Goal: Transaction & Acquisition: Purchase product/service

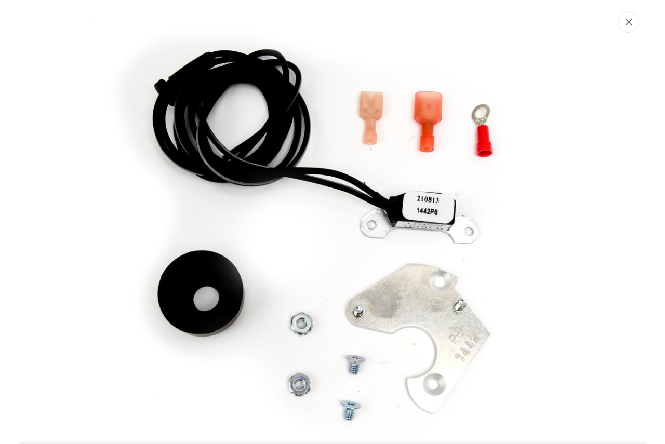
click at [631, 29] on button "Close" at bounding box center [628, 21] width 21 height 21
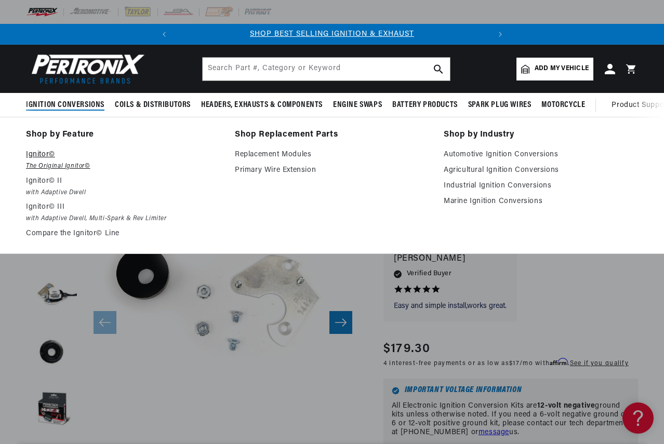
click at [32, 156] on p "Ignitor©" at bounding box center [123, 155] width 194 height 12
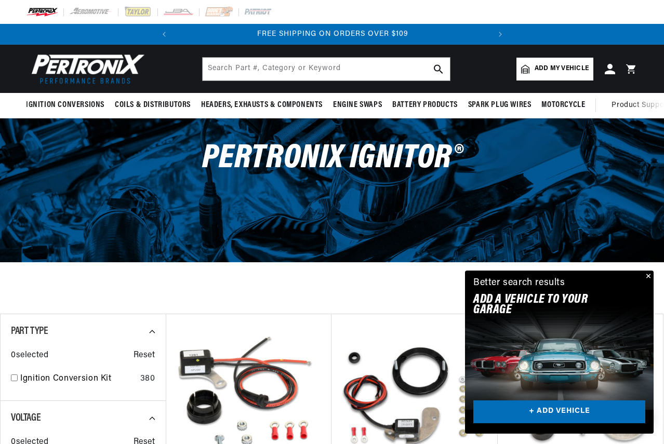
click at [651, 274] on button "Close" at bounding box center [647, 277] width 12 height 12
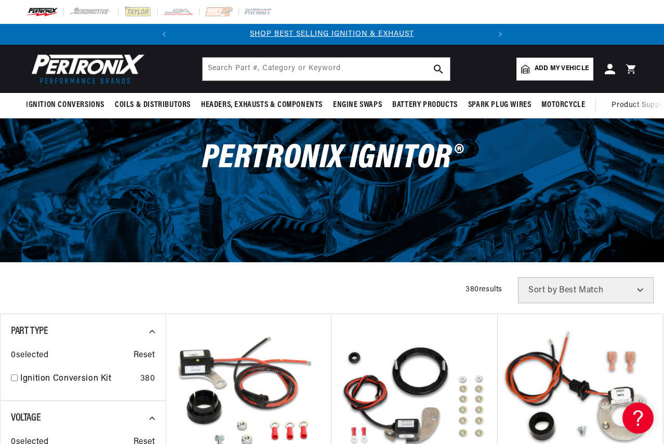
click at [565, 65] on span "Add my vehicle" at bounding box center [562, 69] width 54 height 10
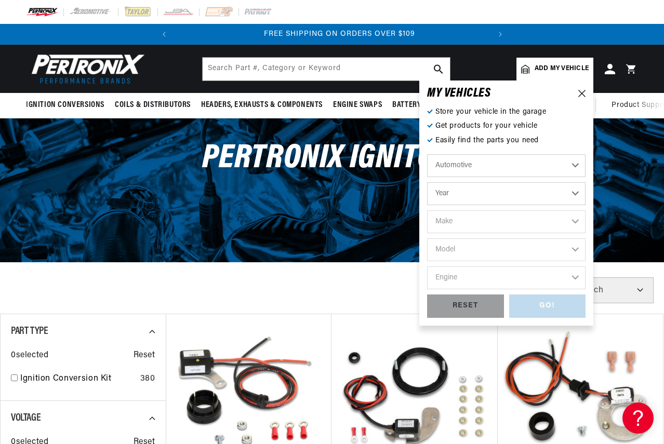
scroll to position [0, 315]
click at [447, 188] on select "Year 2024 2023 2022 2021 2020 2019 2018 2017 2016 2015 2014 2013 2012 2011 2010…" at bounding box center [506, 193] width 158 height 23
select select "1966"
click at [427, 182] on select "Year 2024 2023 2022 2021 2020 2019 2018 2017 2016 2015 2014 2013 2012 2011 2010…" at bounding box center [506, 193] width 158 height 23
select select "1966"
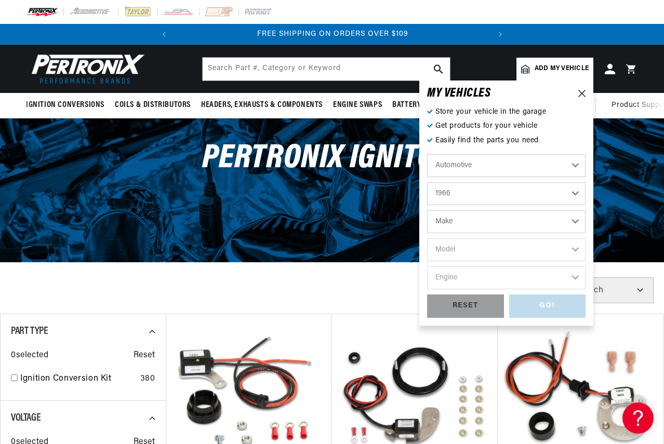
click at [470, 221] on select "Make Alfa Romeo American Motors Aston Martin Austin Austin Healey Avanti Bentle…" at bounding box center [506, 221] width 158 height 23
select select "Chevrolet"
click at [427, 210] on select "Make Alfa Romeo American Motors Aston Martin Austin Austin Healey Avanti Bentle…" at bounding box center [506, 221] width 158 height 23
select select "Chevrolet"
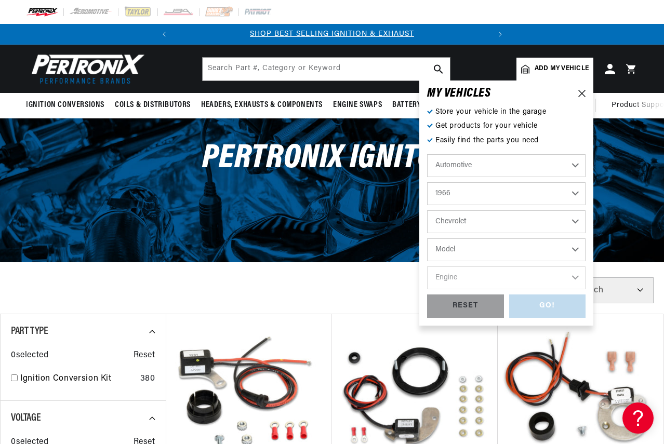
click at [453, 248] on select "Model Bel Air Biscayne C10 Pickup C20 Pickup C30 Pickup C50 C60 Caprice Chevell…" at bounding box center [506, 249] width 158 height 23
select select "Chevelle"
click at [427, 238] on select "Model Bel Air Biscayne C10 Pickup C20 Pickup C30 Pickup C50 C60 Caprice Chevell…" at bounding box center [506, 249] width 158 height 23
select select "Chevelle"
click at [458, 273] on select "Engine 5.7L 6.6L 7.4L 194cid / 3.2L 230cid / 3.8L 250cid / 4.1L 283cid / 4.6L 3…" at bounding box center [506, 278] width 158 height 23
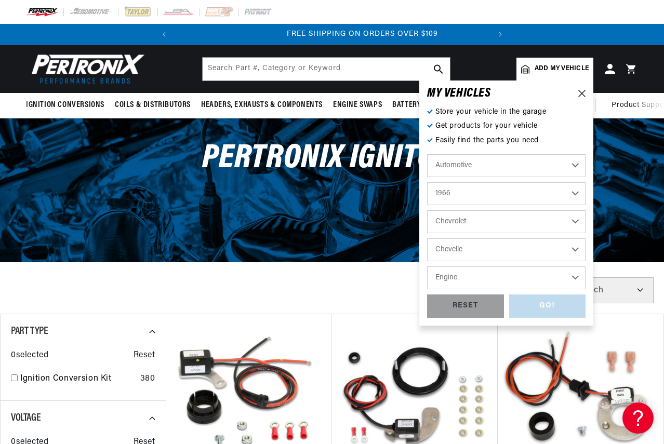
scroll to position [0, 315]
select select "327cid-5.4L"
click at [427, 267] on select "Engine 5.7L 6.6L 7.4L 194cid / 3.2L 230cid / 3.8L 250cid / 4.1L 283cid / 4.6L 3…" at bounding box center [506, 278] width 158 height 23
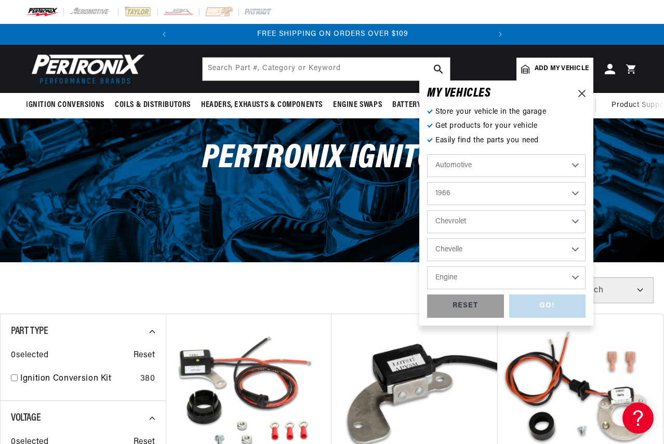
select select "327cid-5.4L"
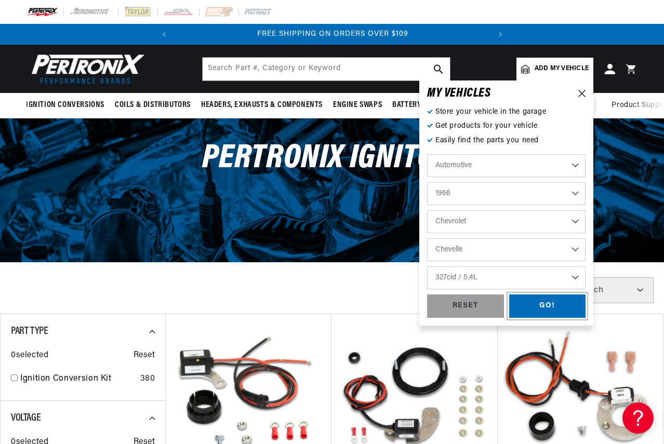
click at [546, 311] on div "GO!" at bounding box center [547, 306] width 77 height 23
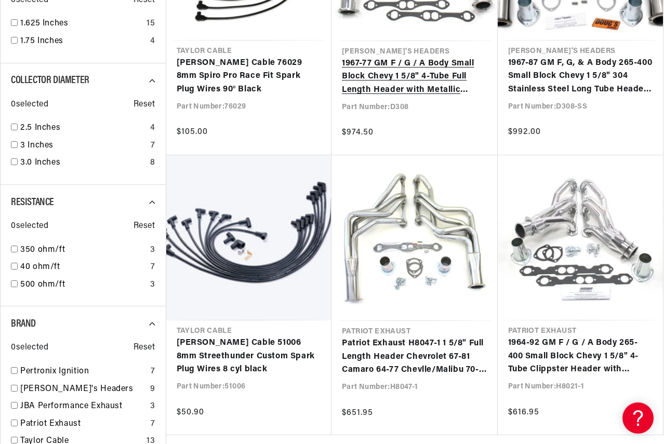
scroll to position [883, 0]
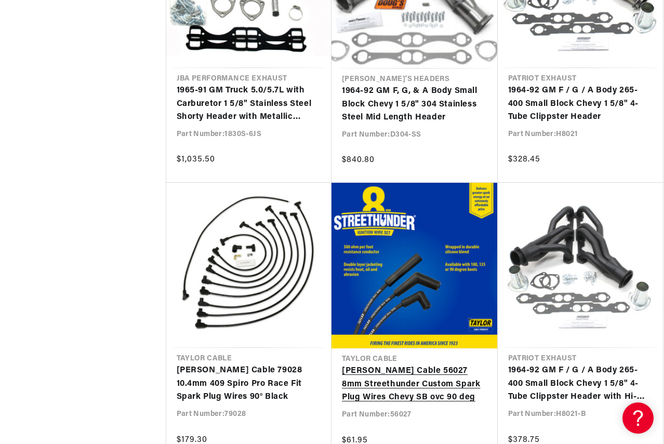
scroll to position [0, 277]
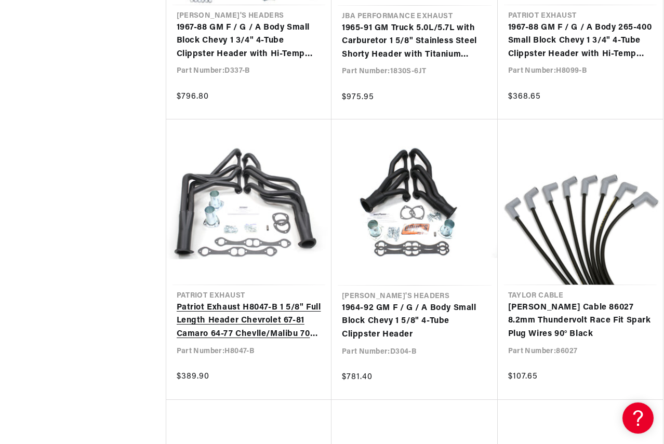
scroll to position [0, 315]
click at [221, 309] on link "Patriot Exhaust H8047-B 1 5/8" Full Length Header Chevrolet 67-81 Camaro 64-77 …" at bounding box center [249, 321] width 145 height 40
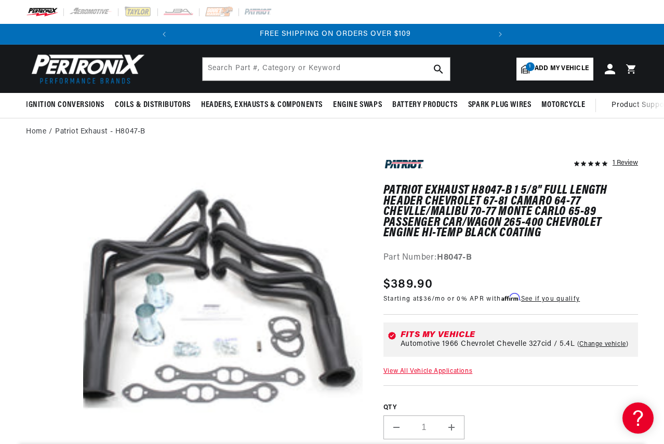
scroll to position [0, 315]
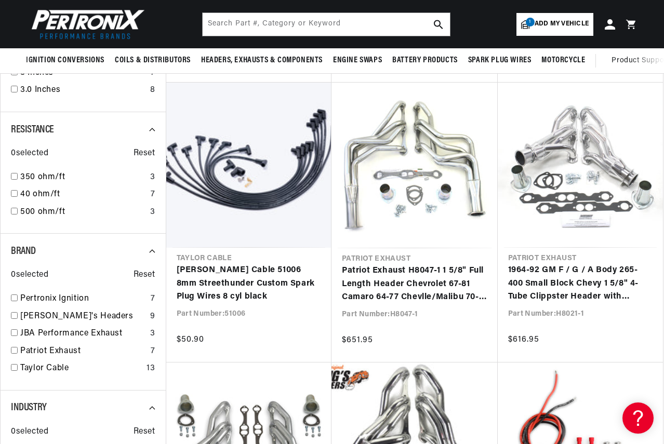
scroll to position [935, 0]
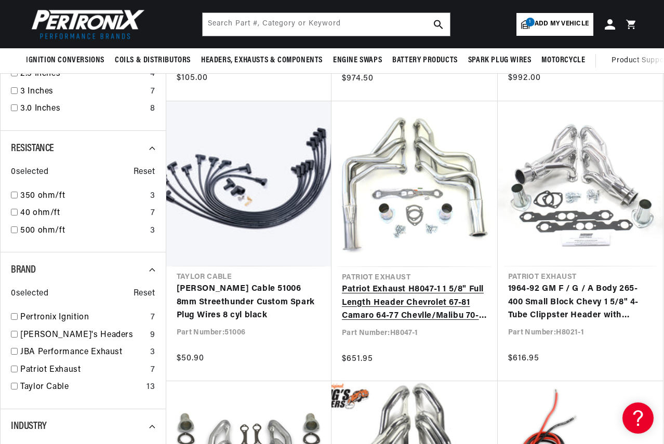
click at [409, 296] on link "Patriot Exhaust H8047-1 1 5/8" Full Length Header Chevrolet 67-81 Camaro 64-77 …" at bounding box center [414, 303] width 145 height 40
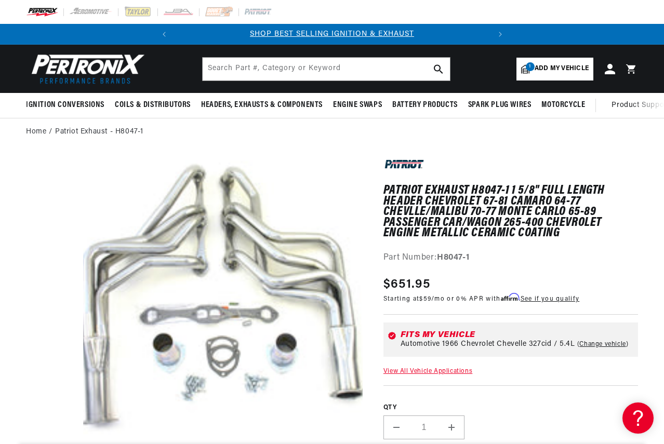
click at [540, 62] on link "1 Add my vehicle" at bounding box center [554, 69] width 77 height 23
select select "Year"
select select "Make"
select select "Model"
select select "Engine"
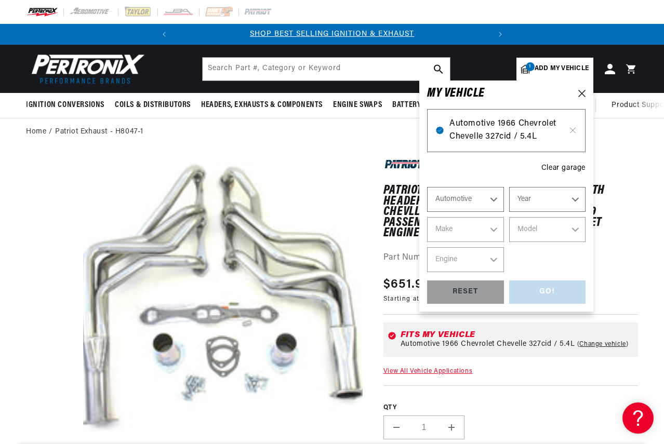
click at [508, 136] on span "Automotive 1966 Chevrolet Chevelle 327cid / 5.4L" at bounding box center [506, 130] width 114 height 26
